Goal: Find specific page/section: Find specific page/section

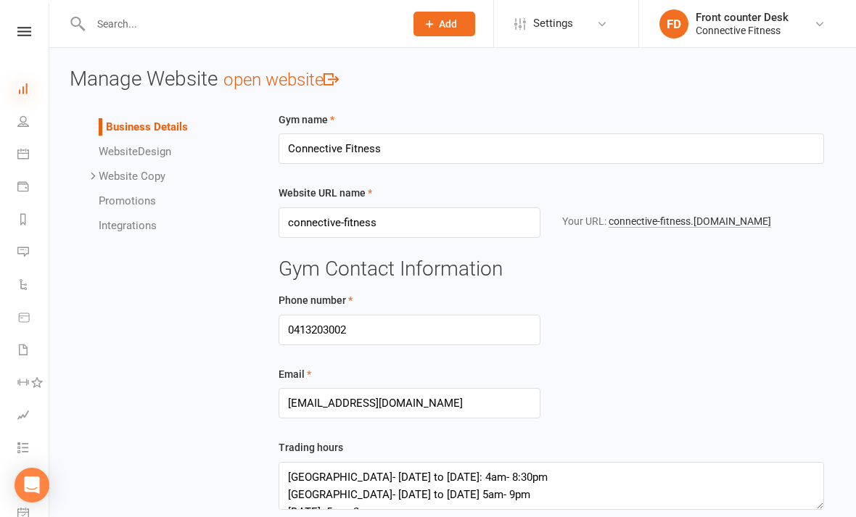
click at [19, 83] on icon at bounding box center [23, 89] width 12 height 12
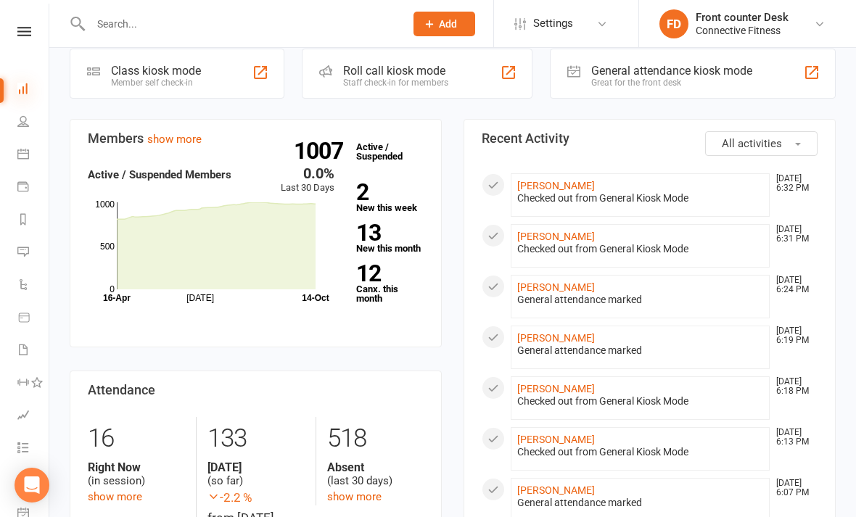
scroll to position [320, 0]
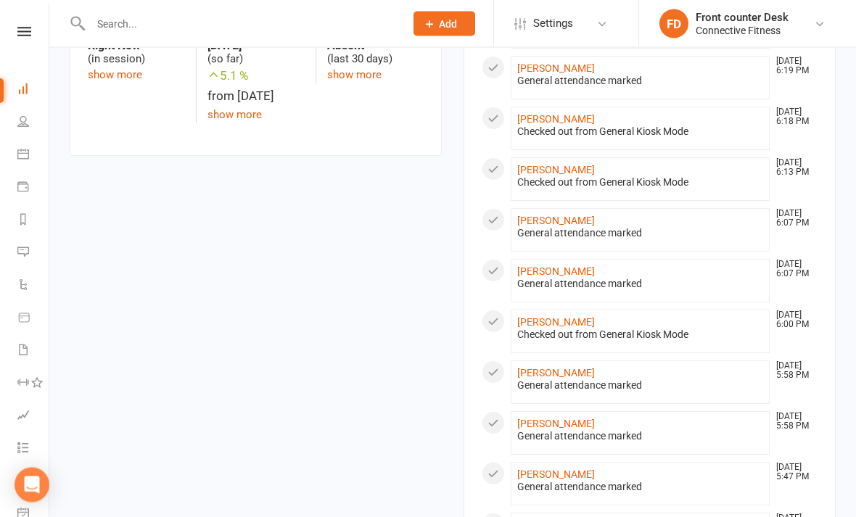
scroll to position [670, 0]
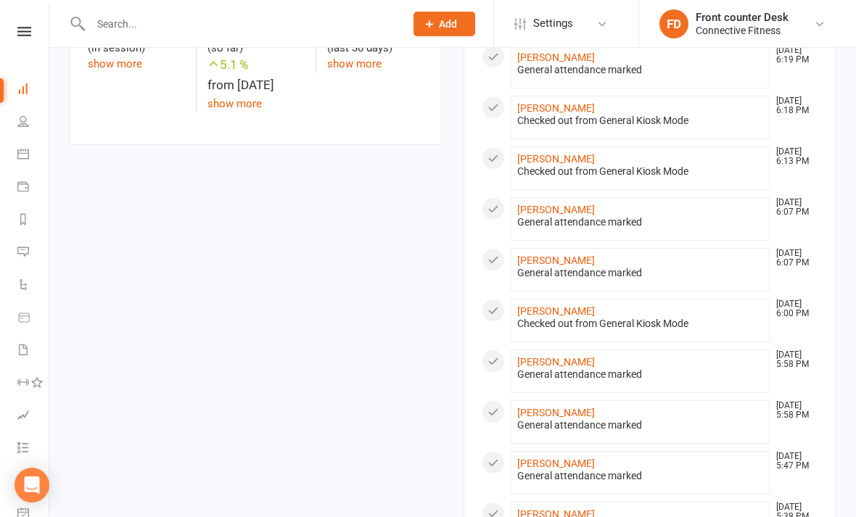
click at [437, 354] on div "Members show more 0.0% Last 30 Days Active / Suspended Members [DATE] Month [DA…" at bounding box center [453, 279] width 788 height 1186
